Goal: Task Accomplishment & Management: Use online tool/utility

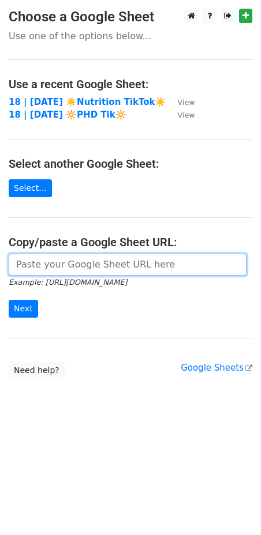
click at [81, 264] on input "url" at bounding box center [128, 265] width 238 height 22
paste input "[URL][DOMAIN_NAME]"
type input "[URL][DOMAIN_NAME]"
click at [9, 300] on input "Next" at bounding box center [23, 309] width 29 height 18
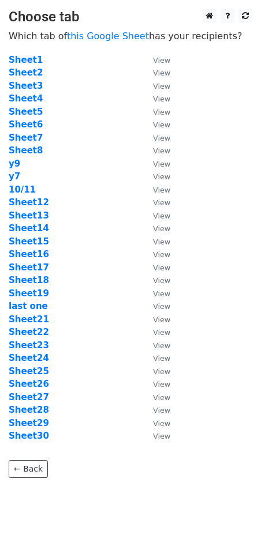
click at [60, 212] on td "Sheet13" at bounding box center [75, 215] width 133 height 13
click at [26, 215] on strong "Sheet13" at bounding box center [29, 216] width 40 height 10
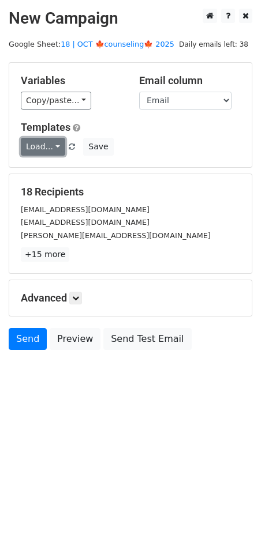
click at [34, 140] on link "Load..." at bounding box center [43, 147] width 44 height 18
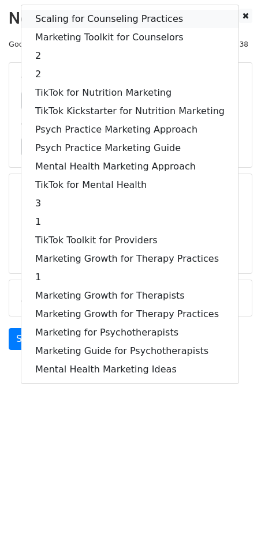
click at [67, 20] on link "Scaling for Counseling Practices" at bounding box center [129, 19] width 217 height 18
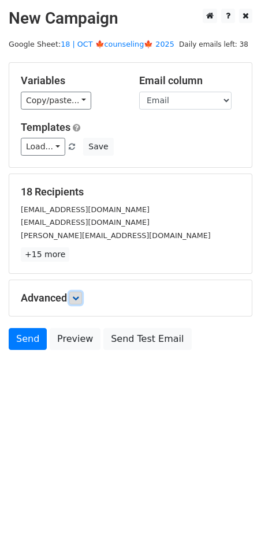
click at [79, 295] on icon at bounding box center [75, 298] width 7 height 7
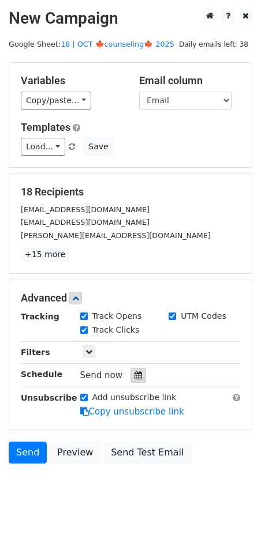
click at [136, 379] on div at bounding box center [138, 375] width 16 height 15
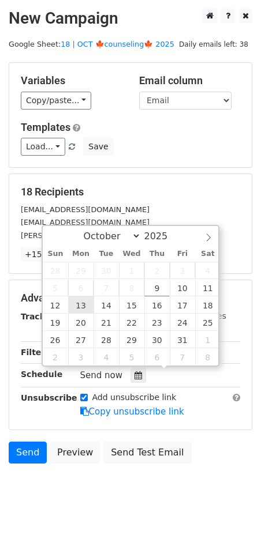
type input "2025-10-13 12:00"
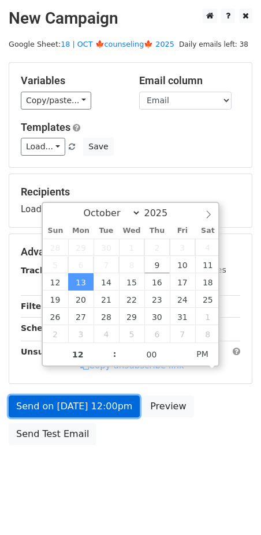
click at [83, 407] on link "Send on Oct 13 at 12:00pm" at bounding box center [74, 407] width 131 height 22
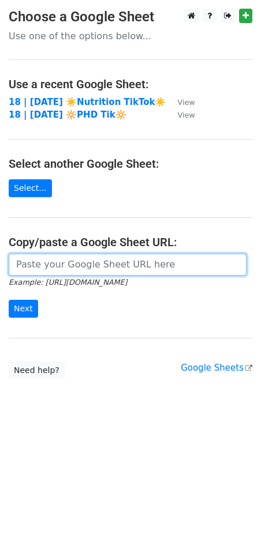
click at [110, 264] on input "url" at bounding box center [128, 265] width 238 height 22
paste input "[URL][DOMAIN_NAME]"
type input "[URL][DOMAIN_NAME]"
click at [9, 300] on input "Next" at bounding box center [23, 309] width 29 height 18
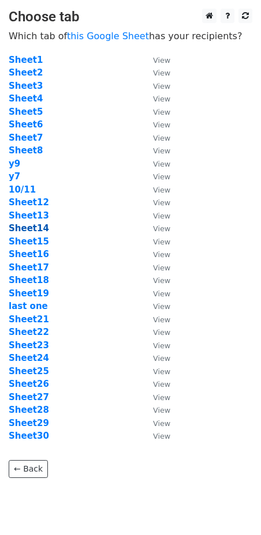
click at [27, 227] on strong "Sheet14" at bounding box center [29, 228] width 40 height 10
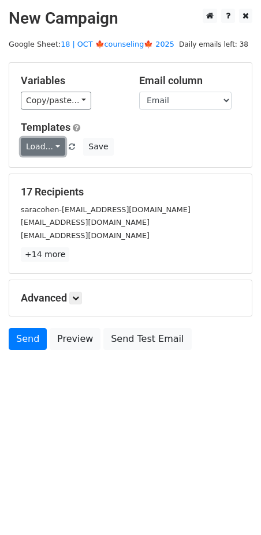
click at [31, 139] on link "Load..." at bounding box center [43, 147] width 44 height 18
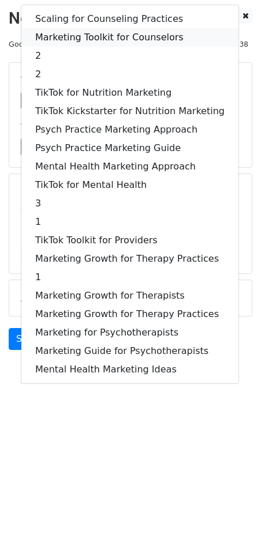
click at [100, 38] on link "Marketing Toolkit for Counselors" at bounding box center [129, 37] width 217 height 18
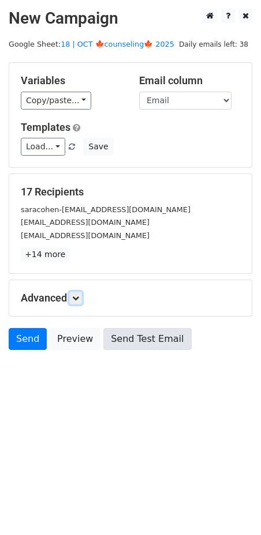
drag, startPoint x: 78, startPoint y: 296, endPoint x: 128, endPoint y: 362, distance: 82.4
click at [78, 296] on icon at bounding box center [75, 298] width 7 height 7
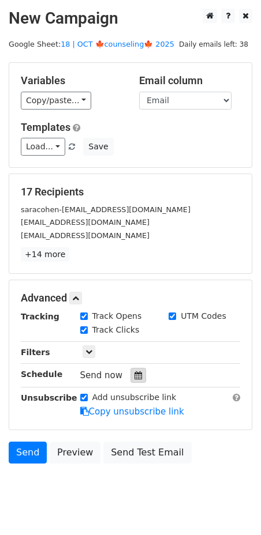
click at [136, 369] on div at bounding box center [138, 375] width 16 height 15
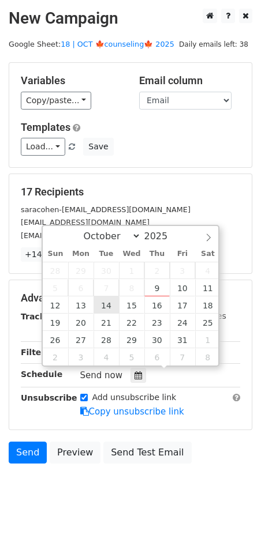
type input "2025-10-14 12:00"
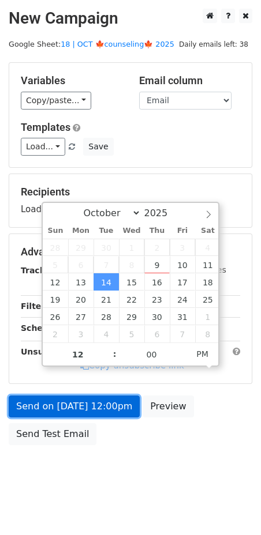
click at [96, 413] on link "Send on Oct 14 at 12:00pm" at bounding box center [74, 407] width 131 height 22
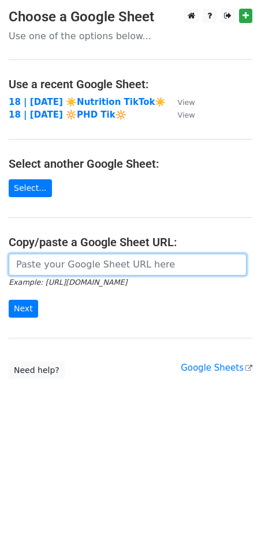
click at [46, 257] on input "url" at bounding box center [128, 265] width 238 height 22
paste input "https://docs.google.com/spreadsheets/d/1dFVnBzp2DA0i-8oXaHNi2FGuJqVodLuKaiVxLg_…"
type input "https://docs.google.com/spreadsheets/d/1dFVnBzp2DA0i-8oXaHNi2FGuJqVodLuKaiVxLg_…"
click at [9, 300] on input "Next" at bounding box center [23, 309] width 29 height 18
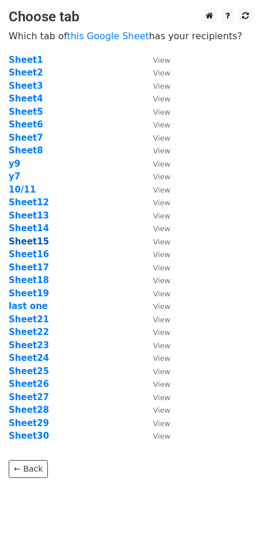
click at [27, 241] on strong "Sheet15" at bounding box center [29, 242] width 40 height 10
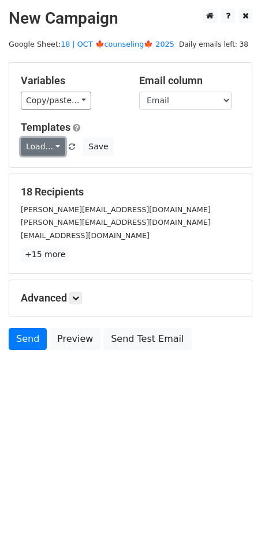
click at [46, 147] on link "Load..." at bounding box center [43, 147] width 44 height 18
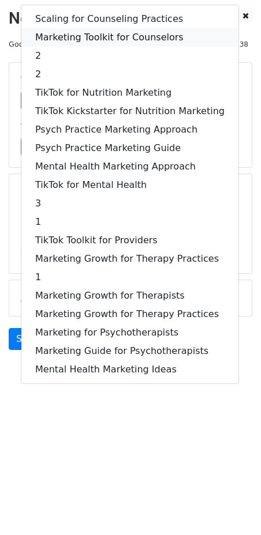
click at [99, 38] on link "Marketing Toolkit for Counselors" at bounding box center [129, 37] width 217 height 18
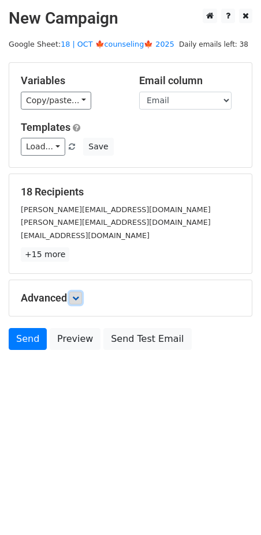
click at [78, 295] on icon at bounding box center [75, 298] width 7 height 7
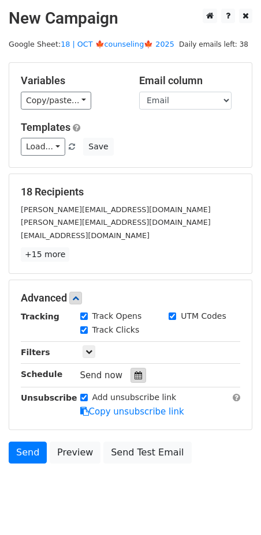
click at [136, 372] on icon at bounding box center [138, 376] width 8 height 8
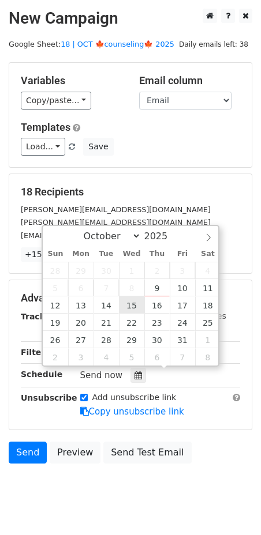
type input "2025-10-15 12:00"
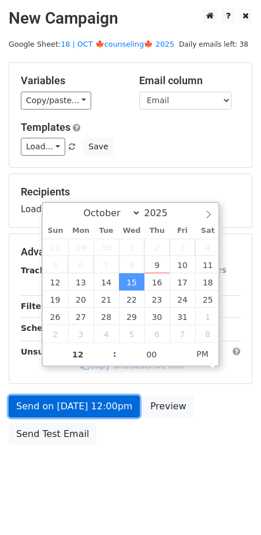
click at [109, 396] on link "Send on Oct 15 at 12:00pm" at bounding box center [74, 407] width 131 height 22
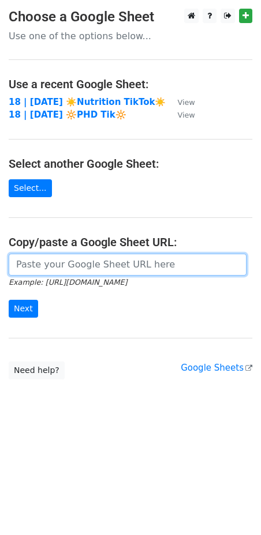
click at [89, 264] on input "url" at bounding box center [128, 265] width 238 height 22
paste input "[URL][DOMAIN_NAME]"
type input "[URL][DOMAIN_NAME]"
click at [9, 300] on input "Next" at bounding box center [23, 309] width 29 height 18
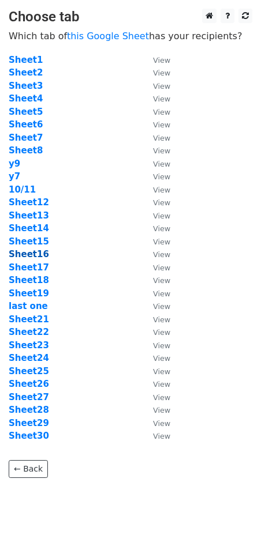
click at [34, 253] on strong "Sheet16" at bounding box center [29, 254] width 40 height 10
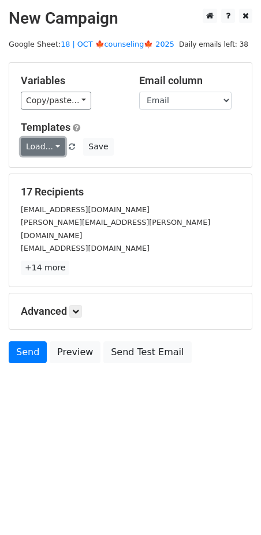
click at [50, 149] on link "Load..." at bounding box center [43, 147] width 44 height 18
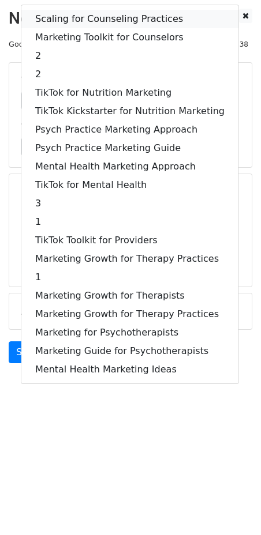
click at [77, 18] on link "Scaling for Counseling Practices" at bounding box center [129, 19] width 217 height 18
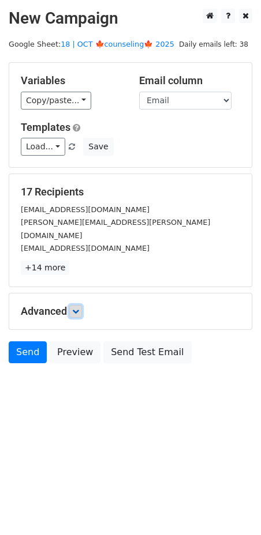
click at [75, 308] on icon at bounding box center [75, 311] width 7 height 7
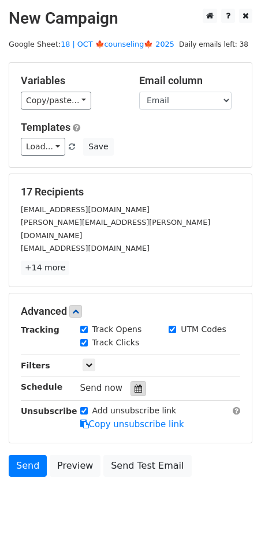
click at [133, 381] on div at bounding box center [138, 388] width 16 height 15
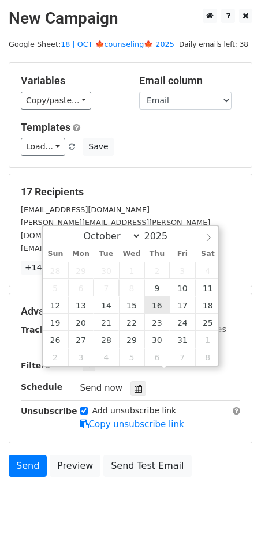
type input "2025-10-16 12:00"
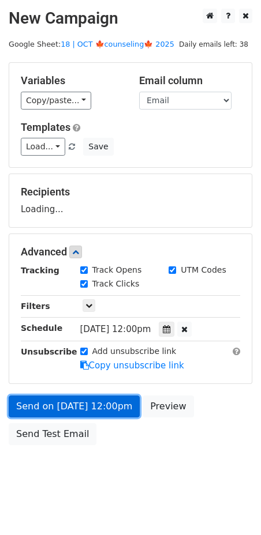
click at [108, 410] on link "Send on Oct 16 at 12:00pm" at bounding box center [74, 407] width 131 height 22
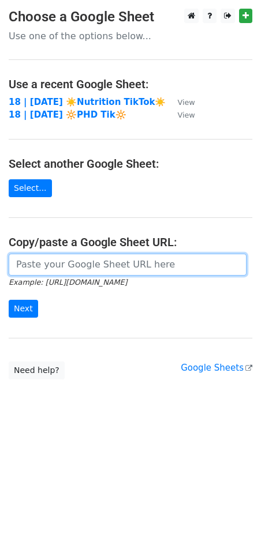
click at [89, 262] on input "url" at bounding box center [128, 265] width 238 height 22
paste input "[URL][DOMAIN_NAME]"
type input "[URL][DOMAIN_NAME]"
click at [9, 300] on input "Next" at bounding box center [23, 309] width 29 height 18
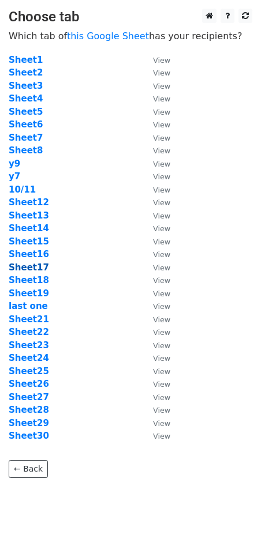
click at [31, 271] on strong "Sheet17" at bounding box center [29, 268] width 40 height 10
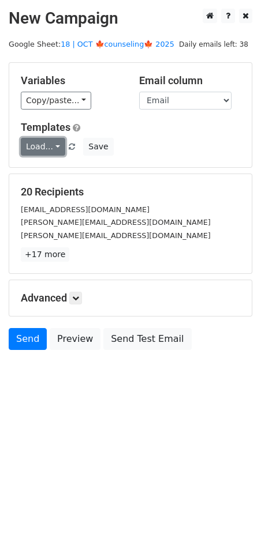
click at [49, 149] on link "Load..." at bounding box center [43, 147] width 44 height 18
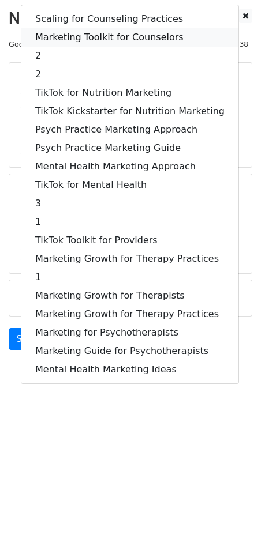
click at [125, 42] on link "Marketing Toolkit for Counselors" at bounding box center [129, 37] width 217 height 18
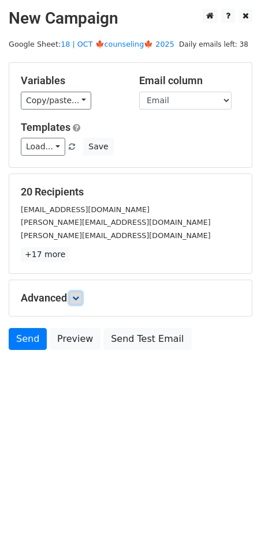
click at [81, 302] on link at bounding box center [75, 298] width 13 height 13
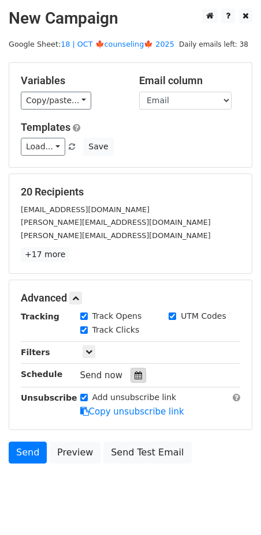
click at [134, 372] on icon at bounding box center [138, 376] width 8 height 8
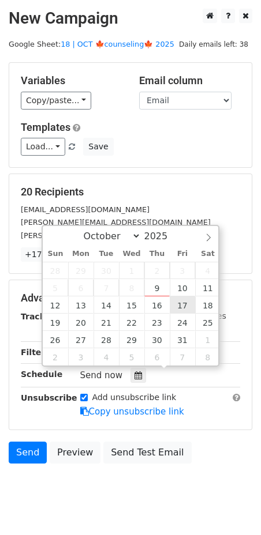
type input "[DATE] 12:00"
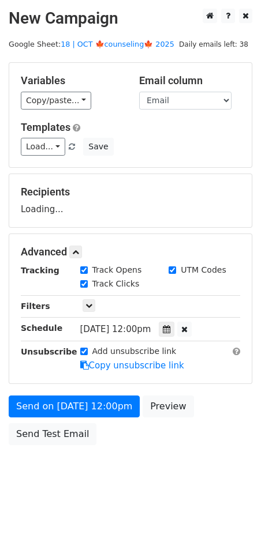
click at [96, 391] on form "Variables Copy/paste... {{Name}} {{Email}} Email column Name Email Templates Lo…" at bounding box center [130, 256] width 243 height 389
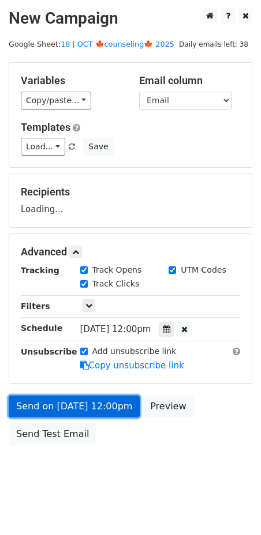
click at [88, 407] on link "Send on [DATE] 12:00pm" at bounding box center [74, 407] width 131 height 22
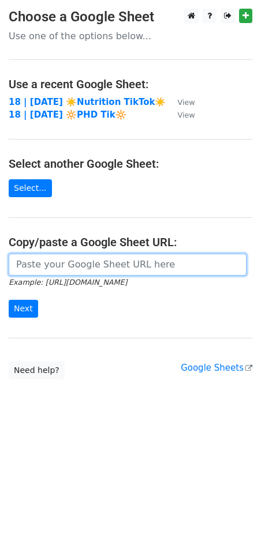
click at [81, 256] on input "url" at bounding box center [128, 265] width 238 height 22
paste input "[URL][DOMAIN_NAME]"
type input "[URL][DOMAIN_NAME]"
click at [9, 300] on input "Next" at bounding box center [23, 309] width 29 height 18
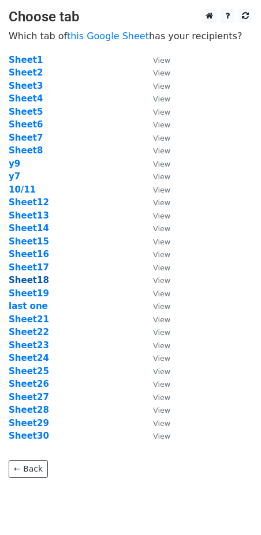
click at [31, 281] on strong "Sheet18" at bounding box center [29, 280] width 40 height 10
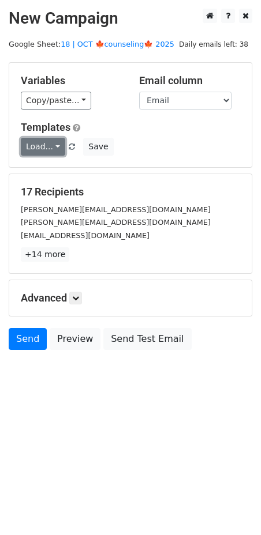
click at [49, 149] on link "Load..." at bounding box center [43, 147] width 44 height 18
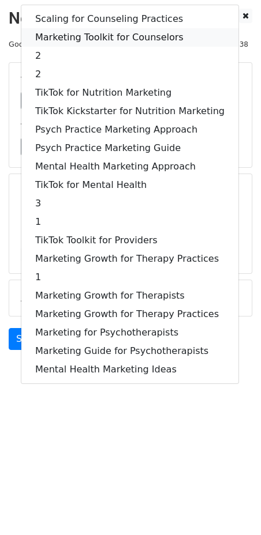
click at [114, 39] on link "Marketing Toolkit for Counselors" at bounding box center [129, 37] width 217 height 18
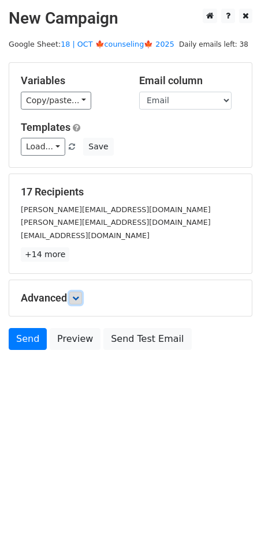
click at [82, 298] on link at bounding box center [75, 298] width 13 height 13
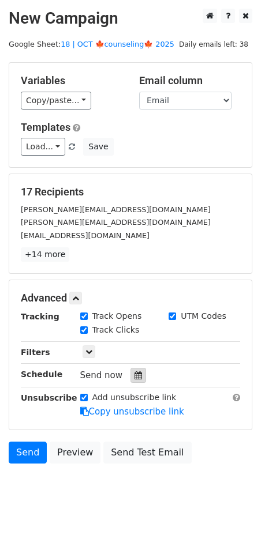
click at [130, 379] on div at bounding box center [138, 375] width 16 height 15
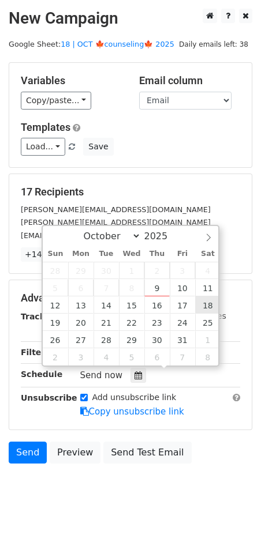
type input "2025-10-18 12:00"
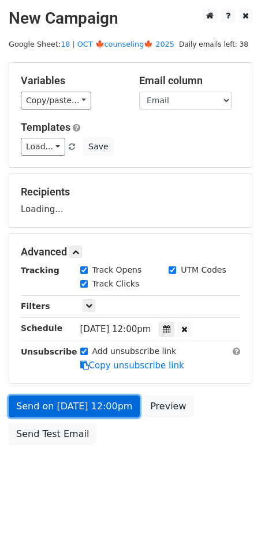
click at [103, 396] on link "Send on Oct 18 at 12:00pm" at bounding box center [74, 407] width 131 height 22
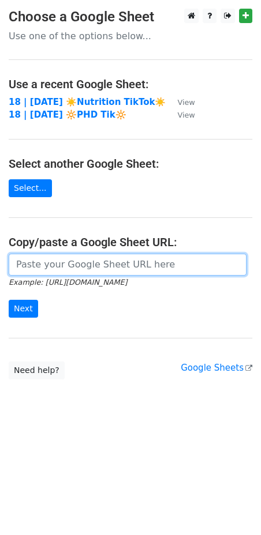
click at [48, 265] on input "url" at bounding box center [128, 265] width 238 height 22
paste input "https://docs.google.com/spreadsheets/d/1dFVnBzp2DA0i-8oXaHNi2FGuJqVodLuKaiVxLg_…"
type input "https://docs.google.com/spreadsheets/d/1dFVnBzp2DA0i-8oXaHNi2FGuJqVodLuKaiVxLg_…"
click at [9, 300] on input "Next" at bounding box center [23, 309] width 29 height 18
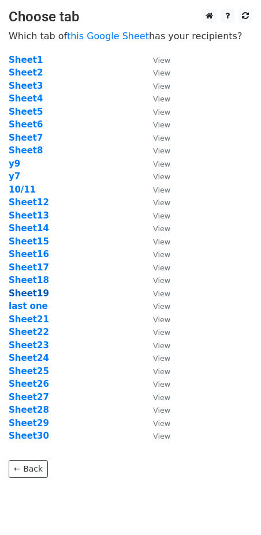
click at [33, 290] on strong "Sheet19" at bounding box center [29, 294] width 40 height 10
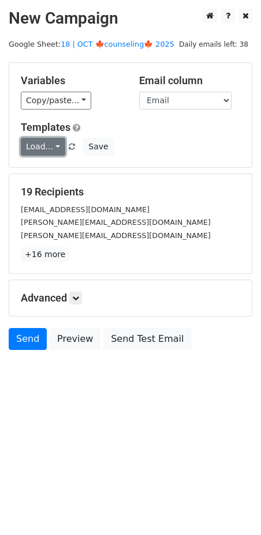
click at [36, 149] on link "Load..." at bounding box center [43, 147] width 44 height 18
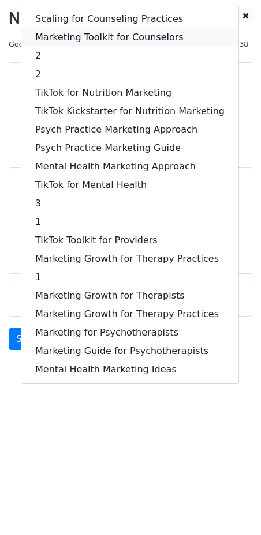
drag, startPoint x: 93, startPoint y: 39, endPoint x: 92, endPoint y: 44, distance: 5.8
click at [93, 39] on link "Marketing Toolkit for Counselors" at bounding box center [129, 37] width 217 height 18
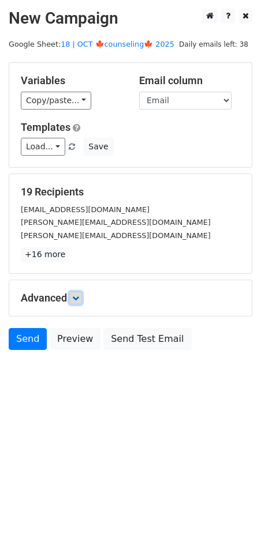
click at [79, 295] on icon at bounding box center [75, 298] width 7 height 7
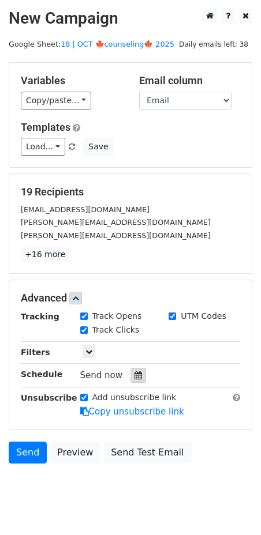
click at [130, 378] on div at bounding box center [138, 375] width 16 height 15
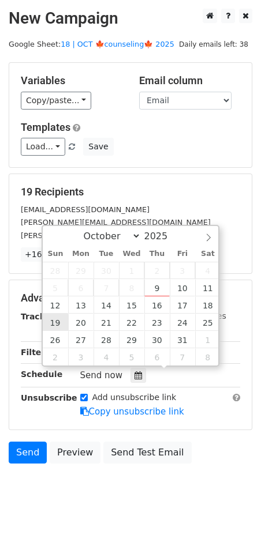
type input "2025-10-19 12:00"
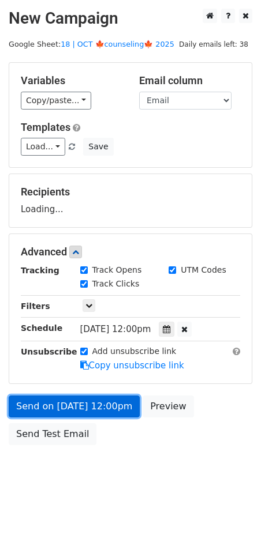
drag, startPoint x: 64, startPoint y: 410, endPoint x: 10, endPoint y: 398, distance: 55.0
click at [63, 410] on link "Send on Oct 19 at 12:00pm" at bounding box center [74, 407] width 131 height 22
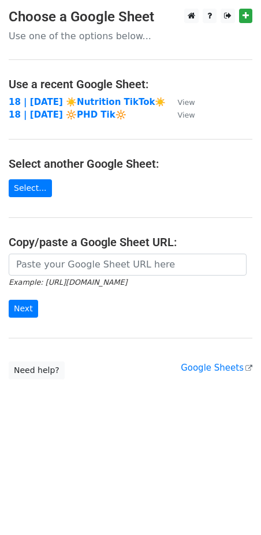
click at [100, 252] on main "Choose a Google Sheet Use one of the options below... Use a recent Google Sheet…" at bounding box center [130, 194] width 261 height 371
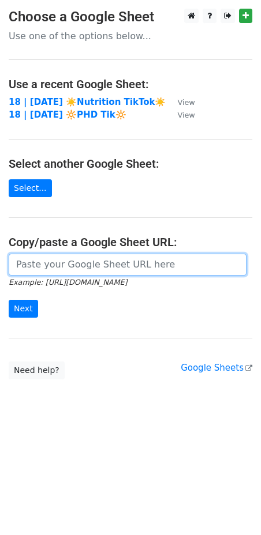
click at [100, 256] on input "url" at bounding box center [128, 265] width 238 height 22
paste input "[URL][DOMAIN_NAME]"
type input "[URL][DOMAIN_NAME]"
click at [9, 300] on input "Next" at bounding box center [23, 309] width 29 height 18
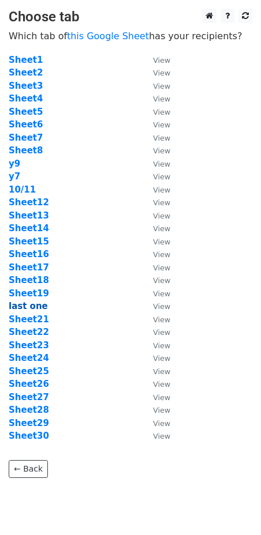
click at [32, 306] on strong "last one" at bounding box center [28, 306] width 39 height 10
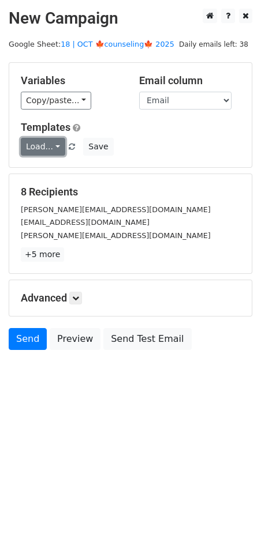
click at [42, 148] on link "Load..." at bounding box center [43, 147] width 44 height 18
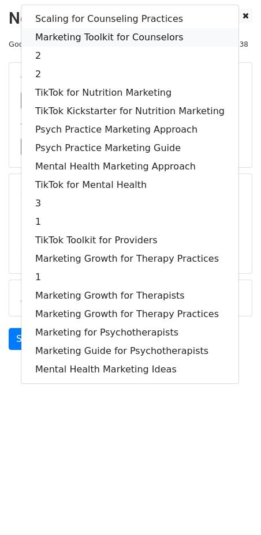
click at [98, 38] on link "Marketing Toolkit for Counselors" at bounding box center [129, 37] width 217 height 18
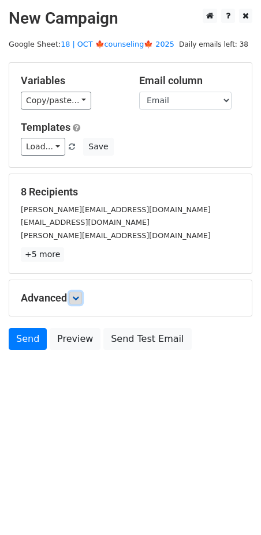
click at [75, 293] on link at bounding box center [75, 298] width 13 height 13
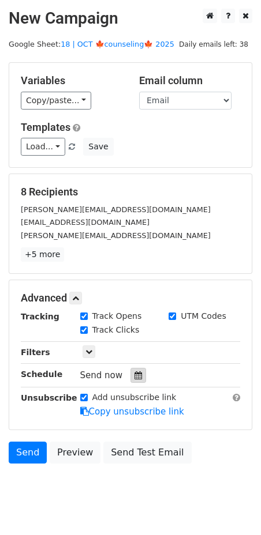
click at [134, 374] on icon at bounding box center [138, 376] width 8 height 8
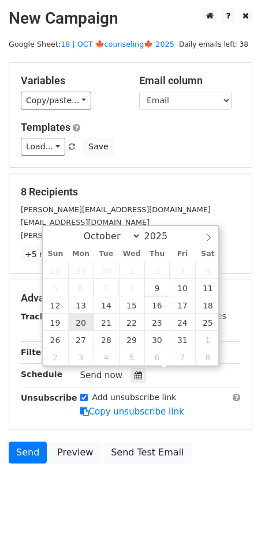
type input "2025-10-20 12:00"
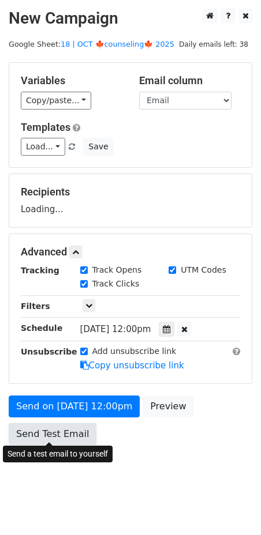
click at [85, 424] on link "Send Test Email" at bounding box center [53, 435] width 88 height 22
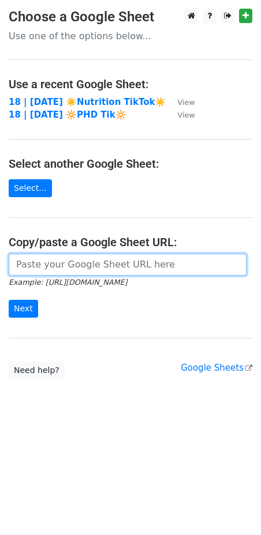
click at [134, 271] on input "url" at bounding box center [128, 265] width 238 height 22
paste input "[URL][DOMAIN_NAME]"
type input "[URL][DOMAIN_NAME]"
click at [9, 300] on input "Next" at bounding box center [23, 309] width 29 height 18
